Goal: Task Accomplishment & Management: Use online tool/utility

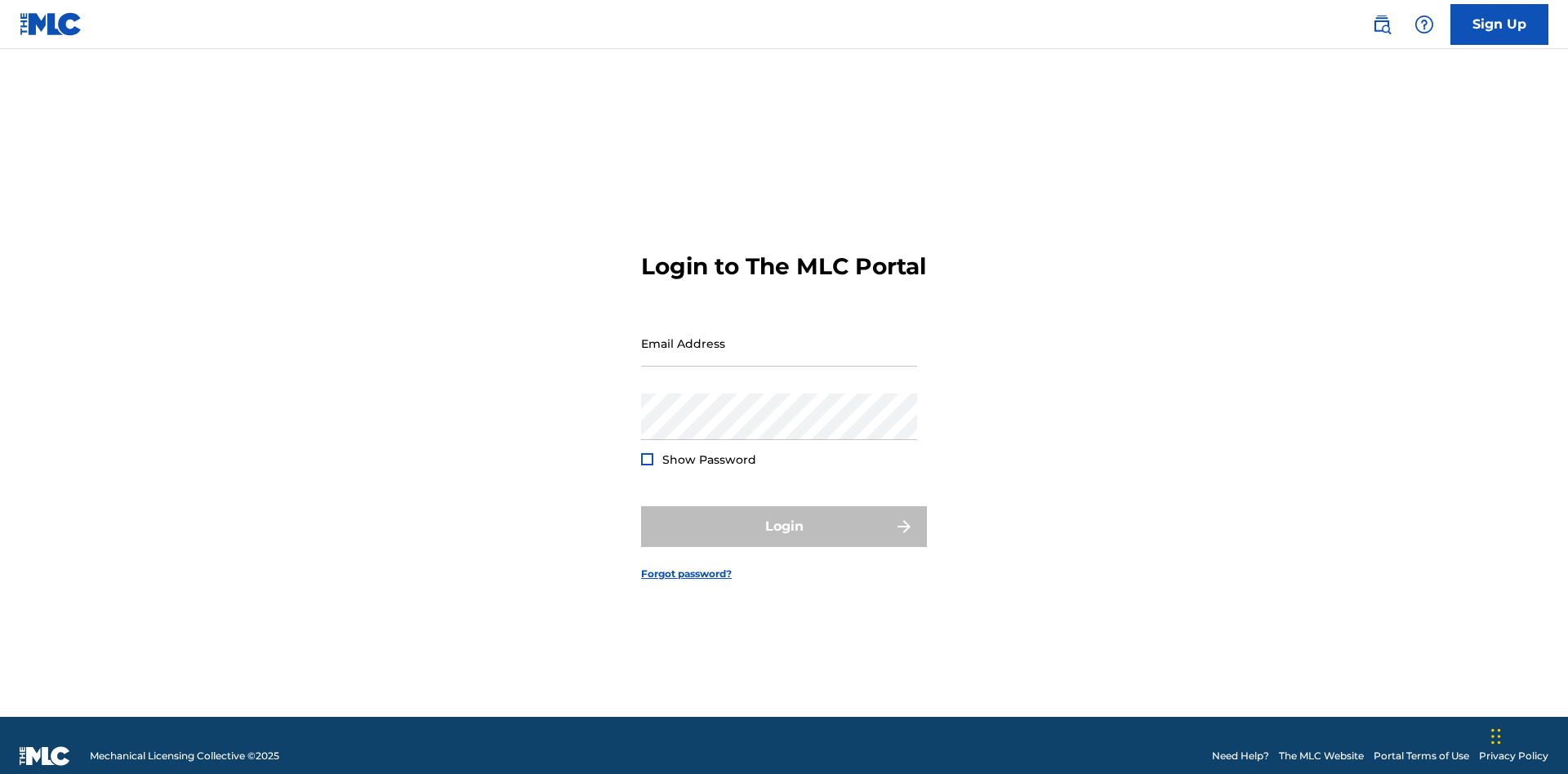
scroll to position [21, 0]
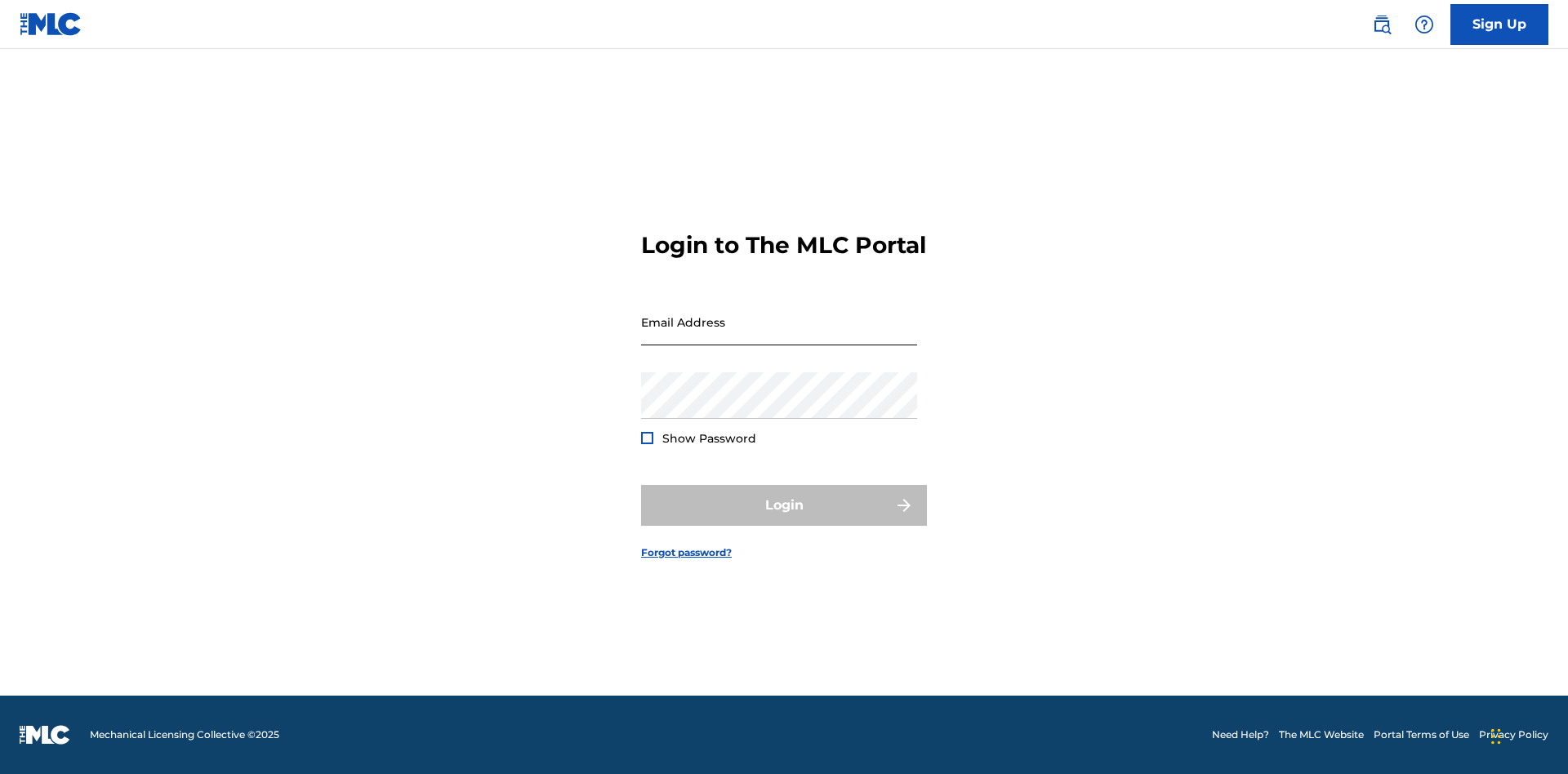
click at [779, 336] on input "Email Address" at bounding box center [779, 322] width 276 height 47
type input "[PERSON_NAME][EMAIL_ADDRESS][PERSON_NAME][DOMAIN_NAME]"
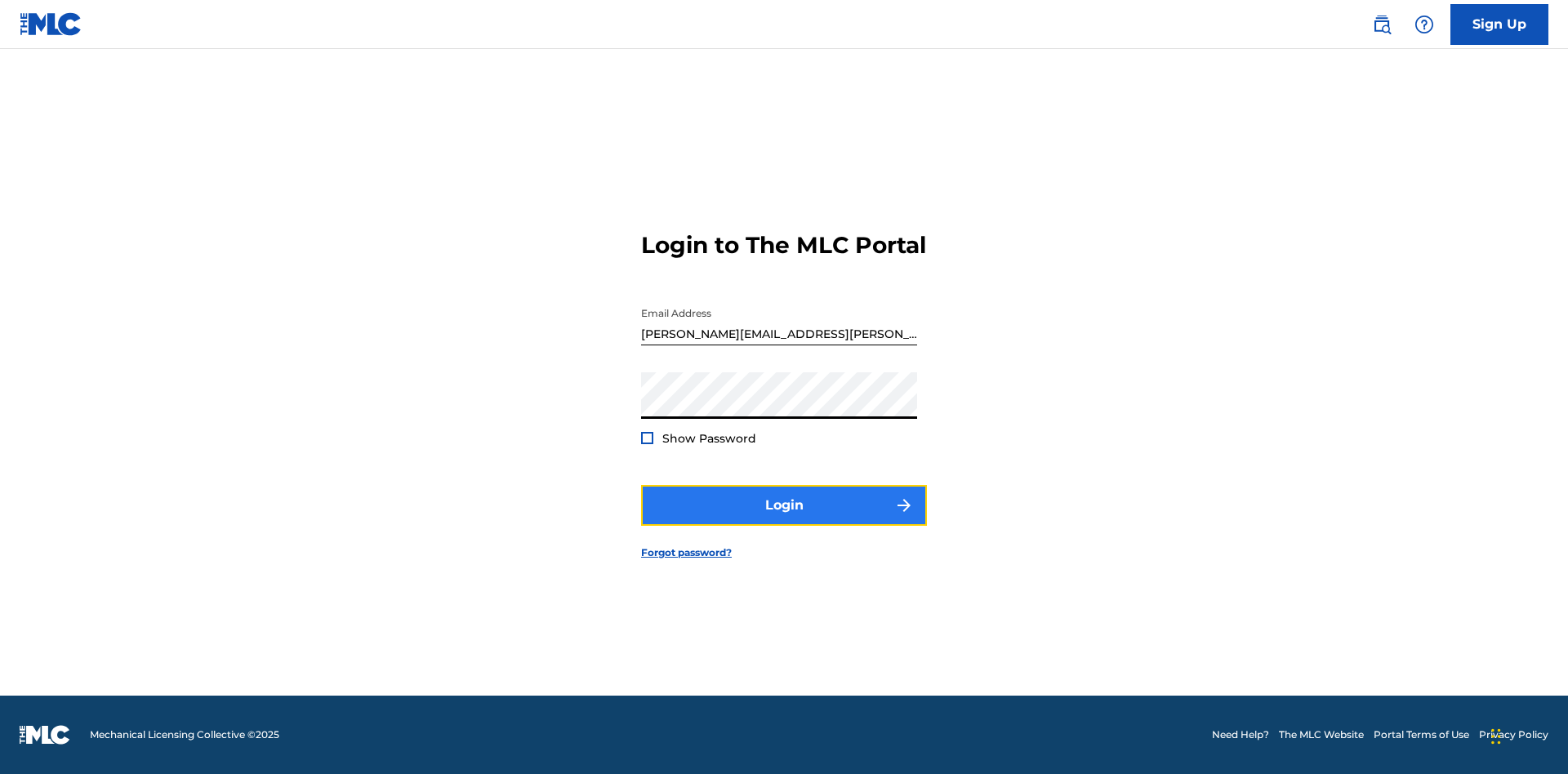
click at [784, 520] on button "Login" at bounding box center [784, 506] width 285 height 41
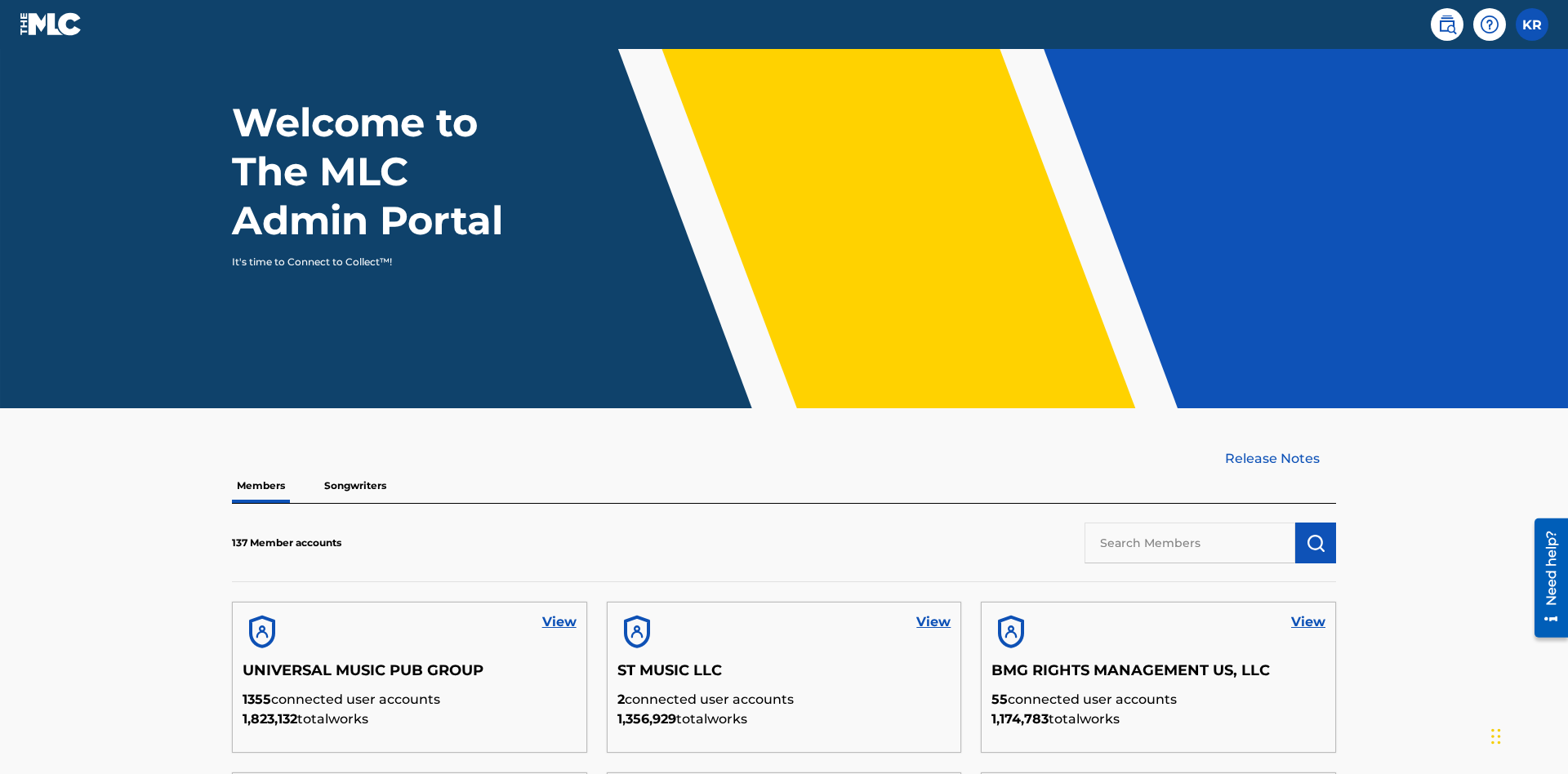
scroll to position [494, 0]
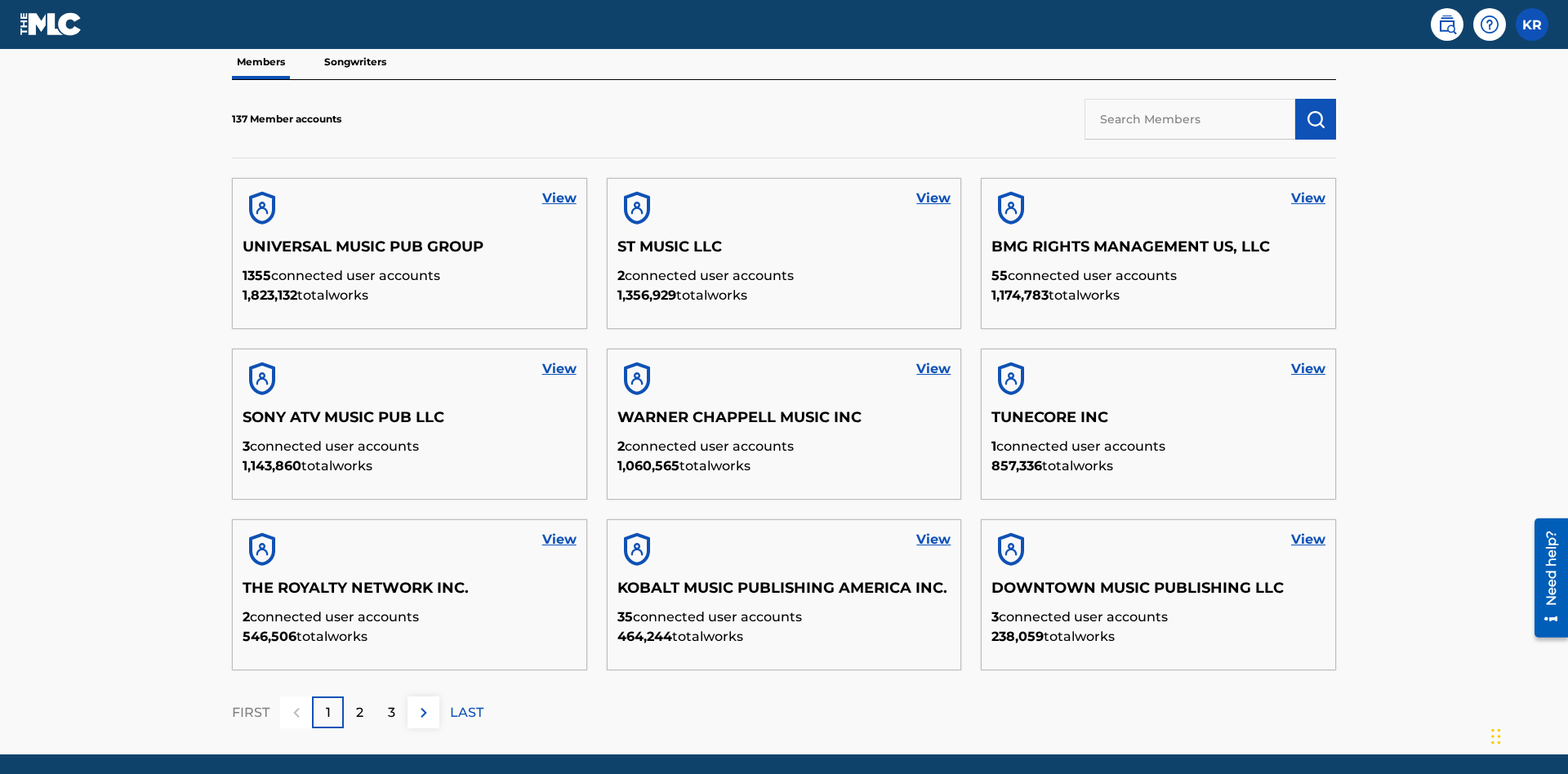
click at [1190, 118] on input "text" at bounding box center [1189, 119] width 211 height 41
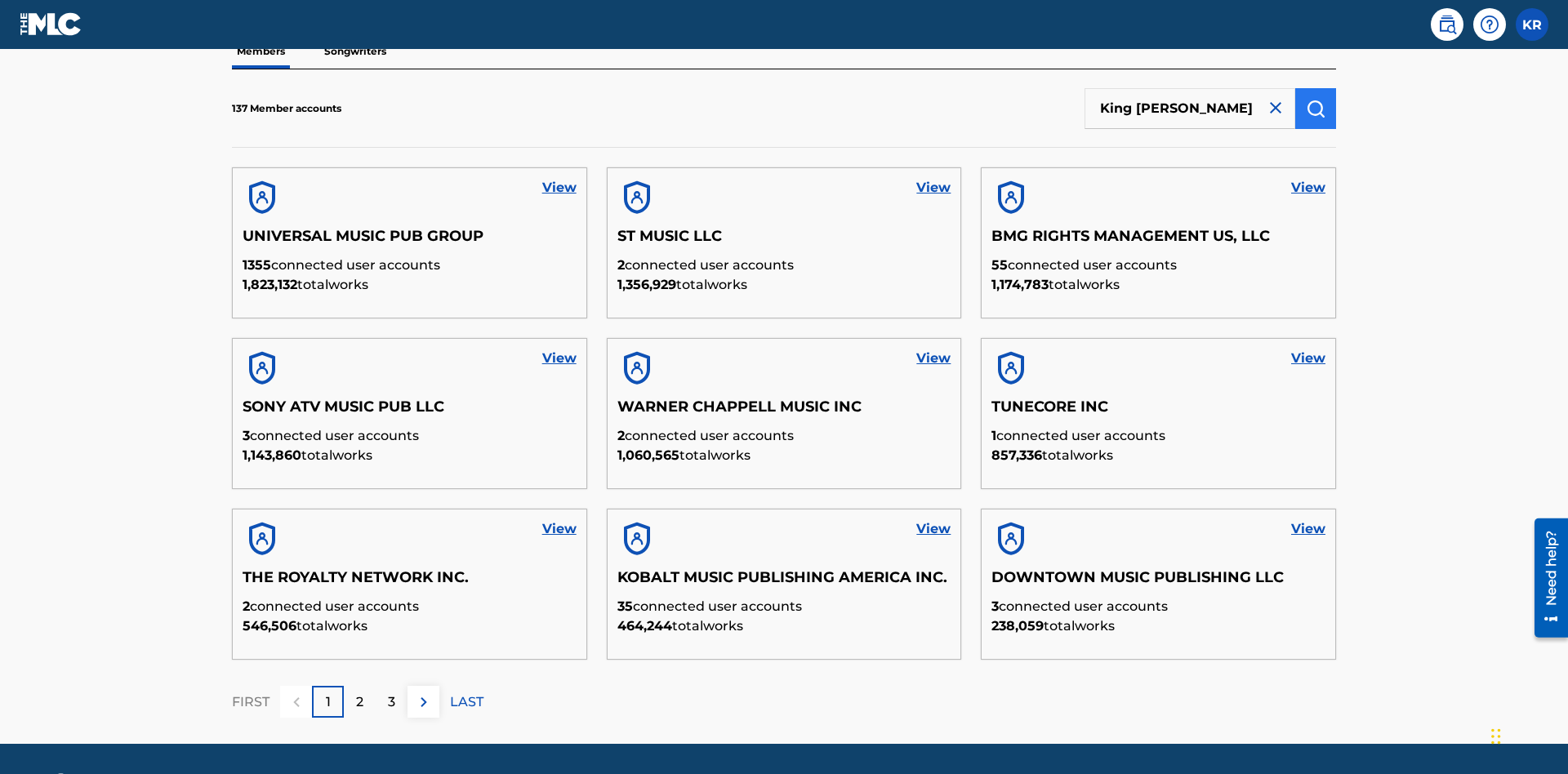
type input "King [PERSON_NAME]"
click at [1316, 108] on img "submit" at bounding box center [1316, 109] width 19 height 19
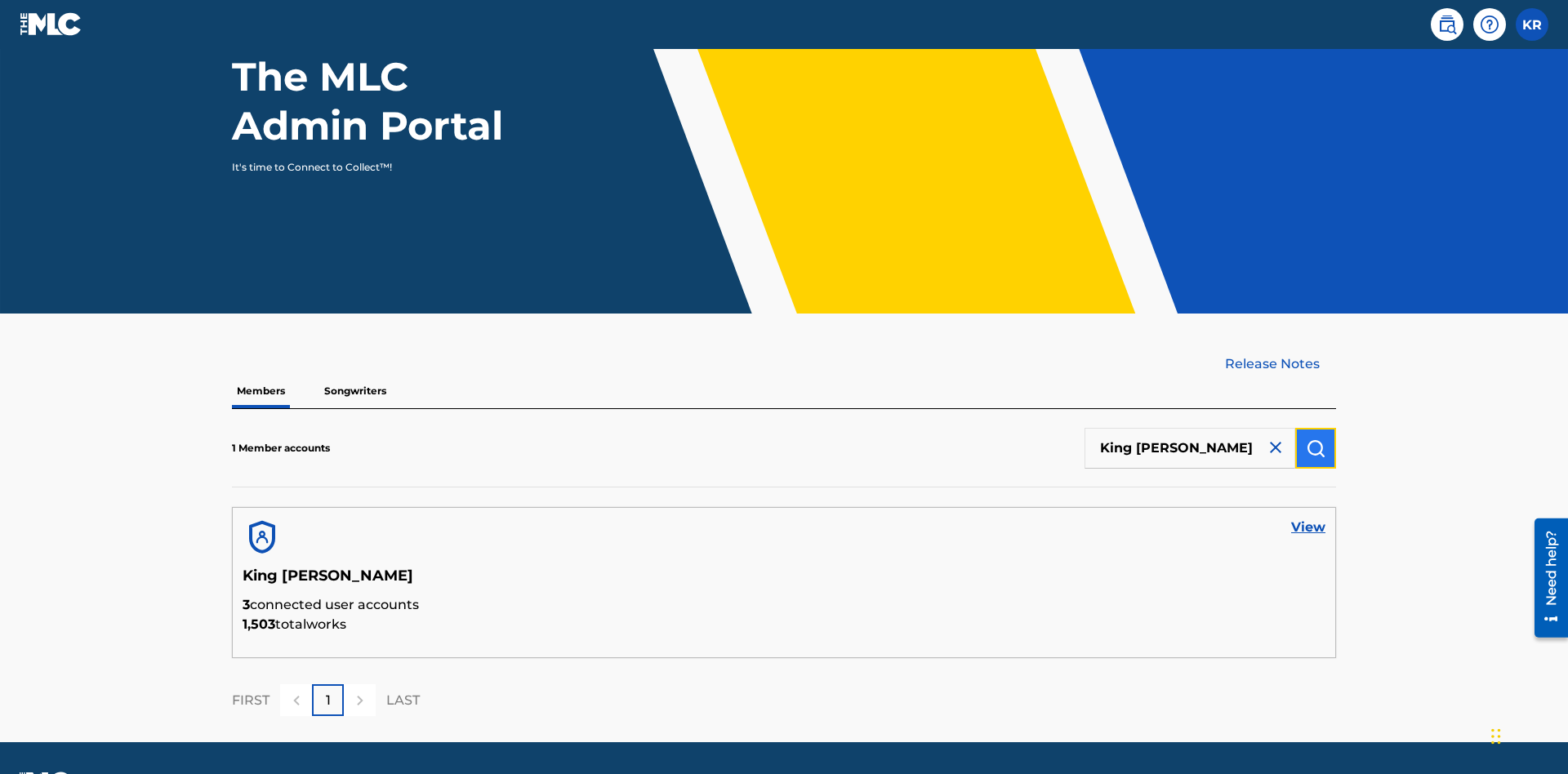
scroll to position [212, 0]
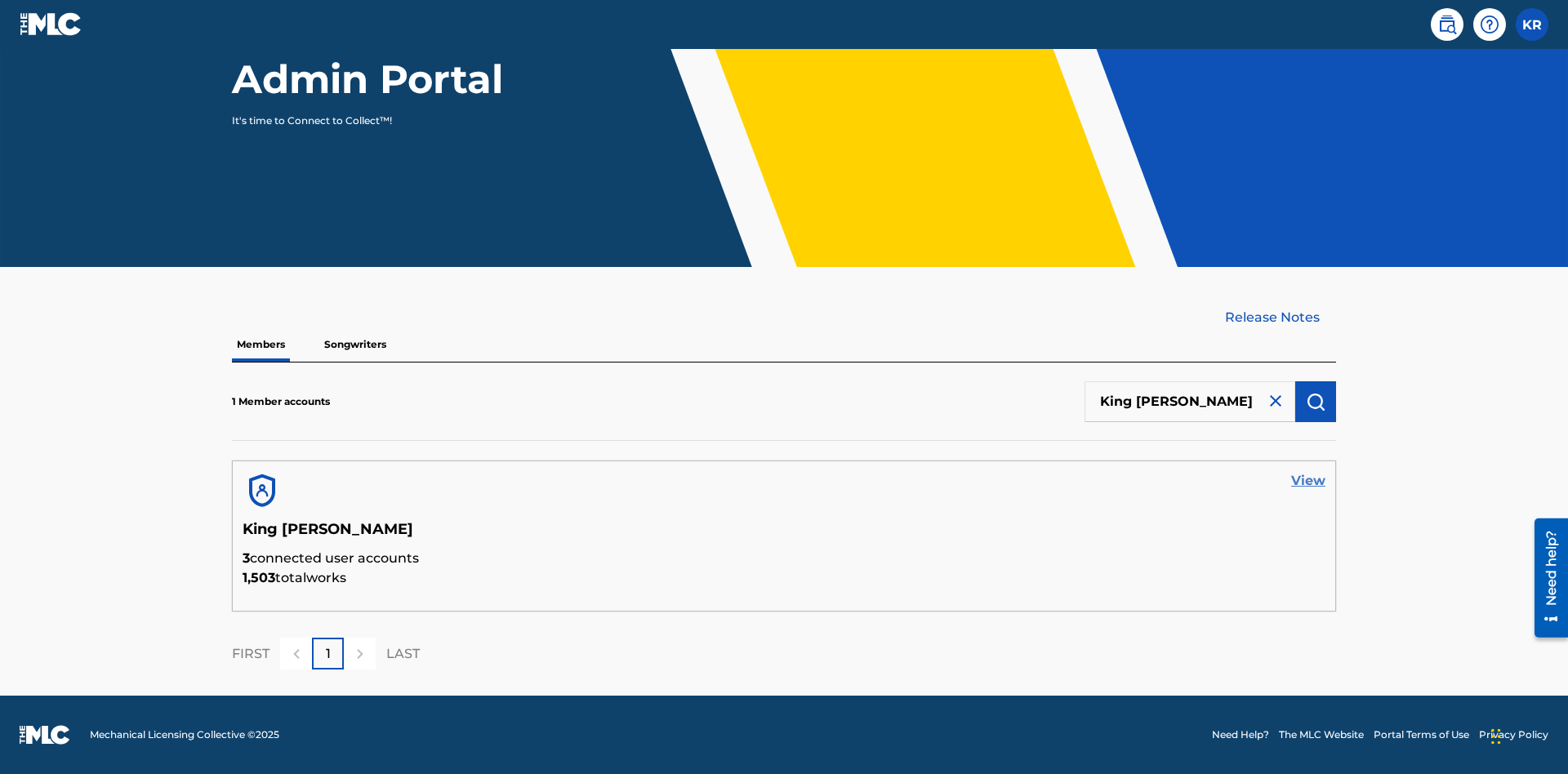
click at [1308, 481] on link "View" at bounding box center [1308, 481] width 34 height 19
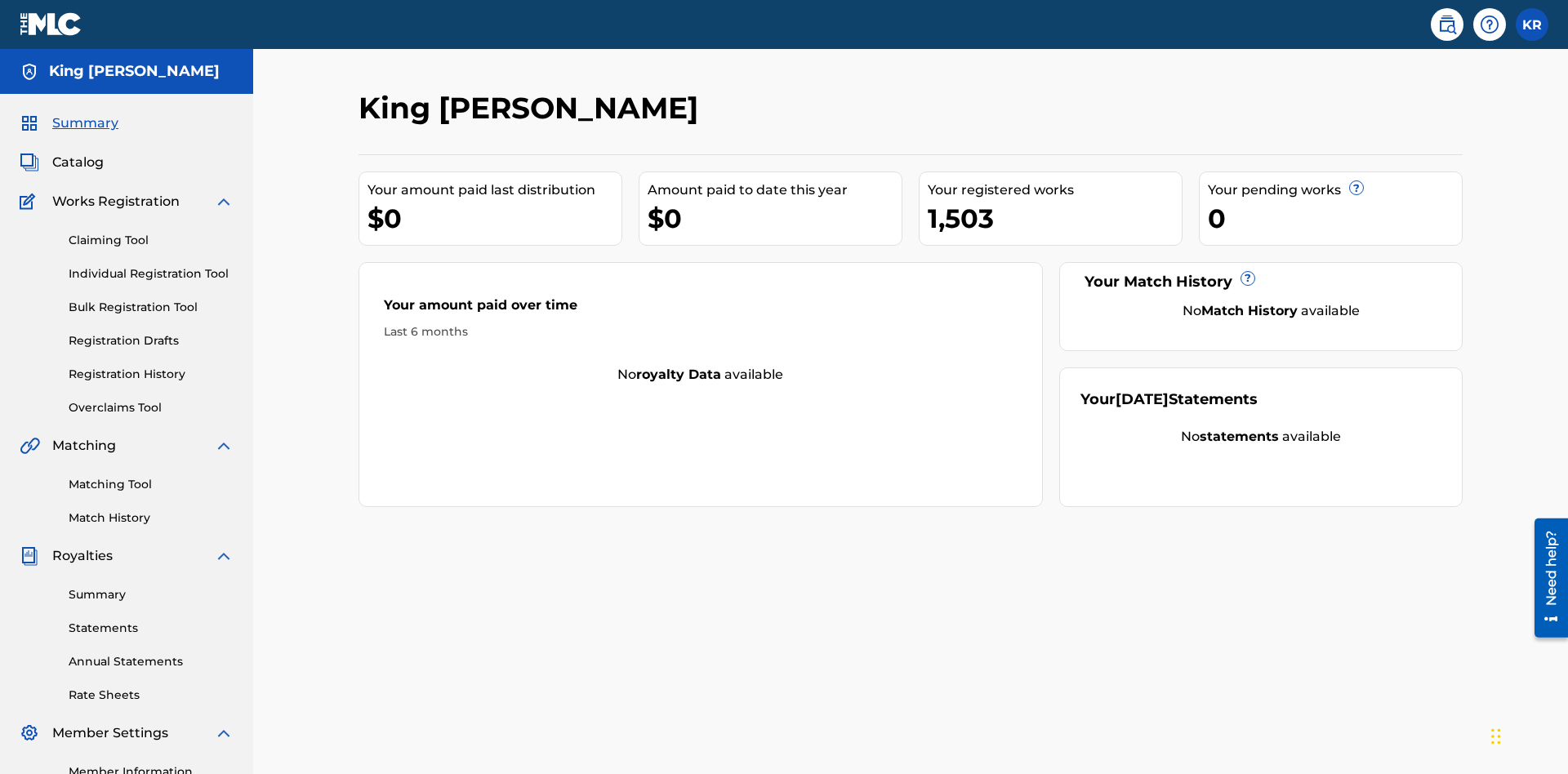
scroll to position [205, 0]
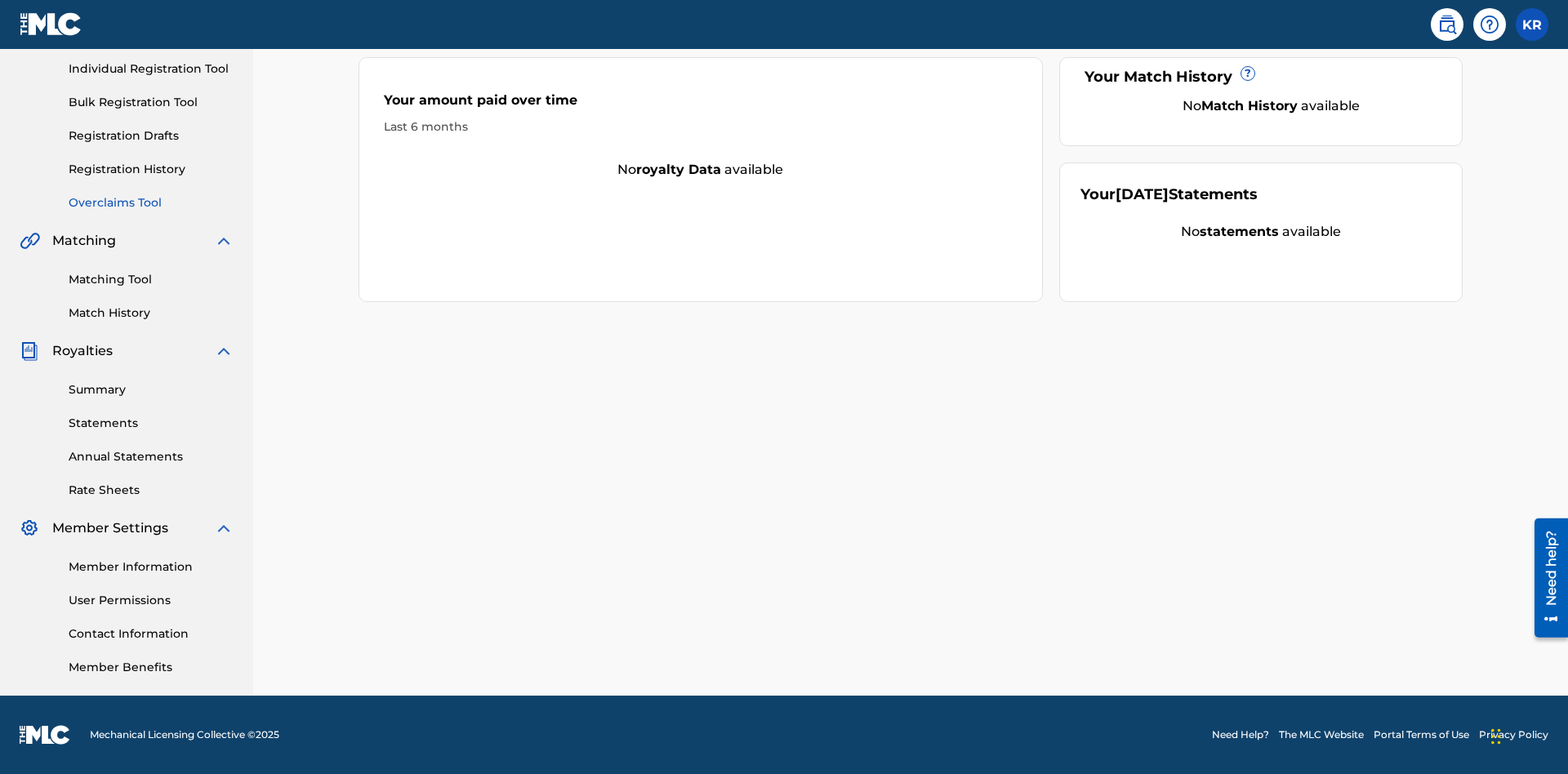
click at [151, 203] on link "Overclaims Tool" at bounding box center [151, 203] width 165 height 17
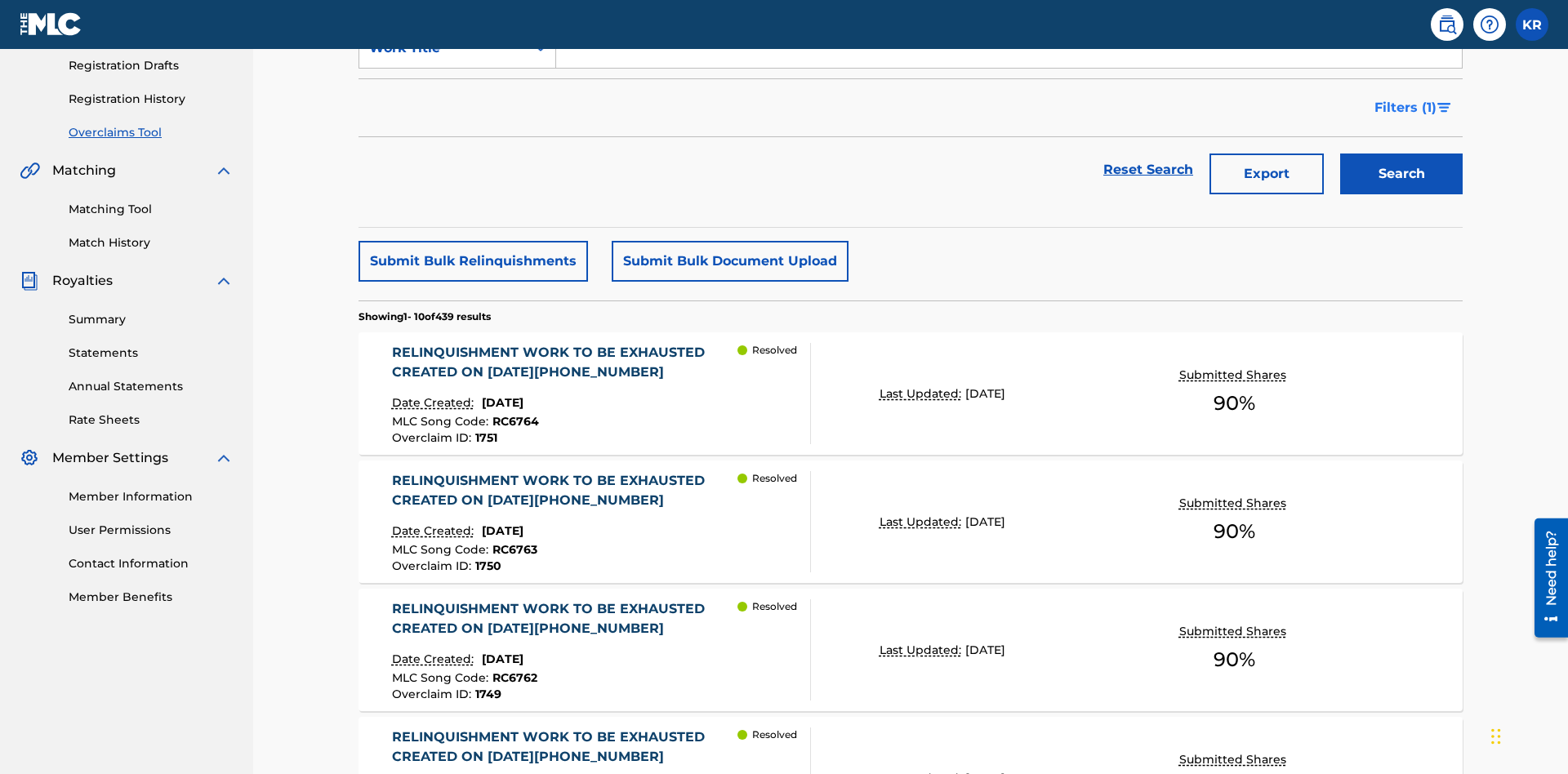
click at [1405, 108] on span "Filters ( 1 )" at bounding box center [1406, 108] width 62 height 19
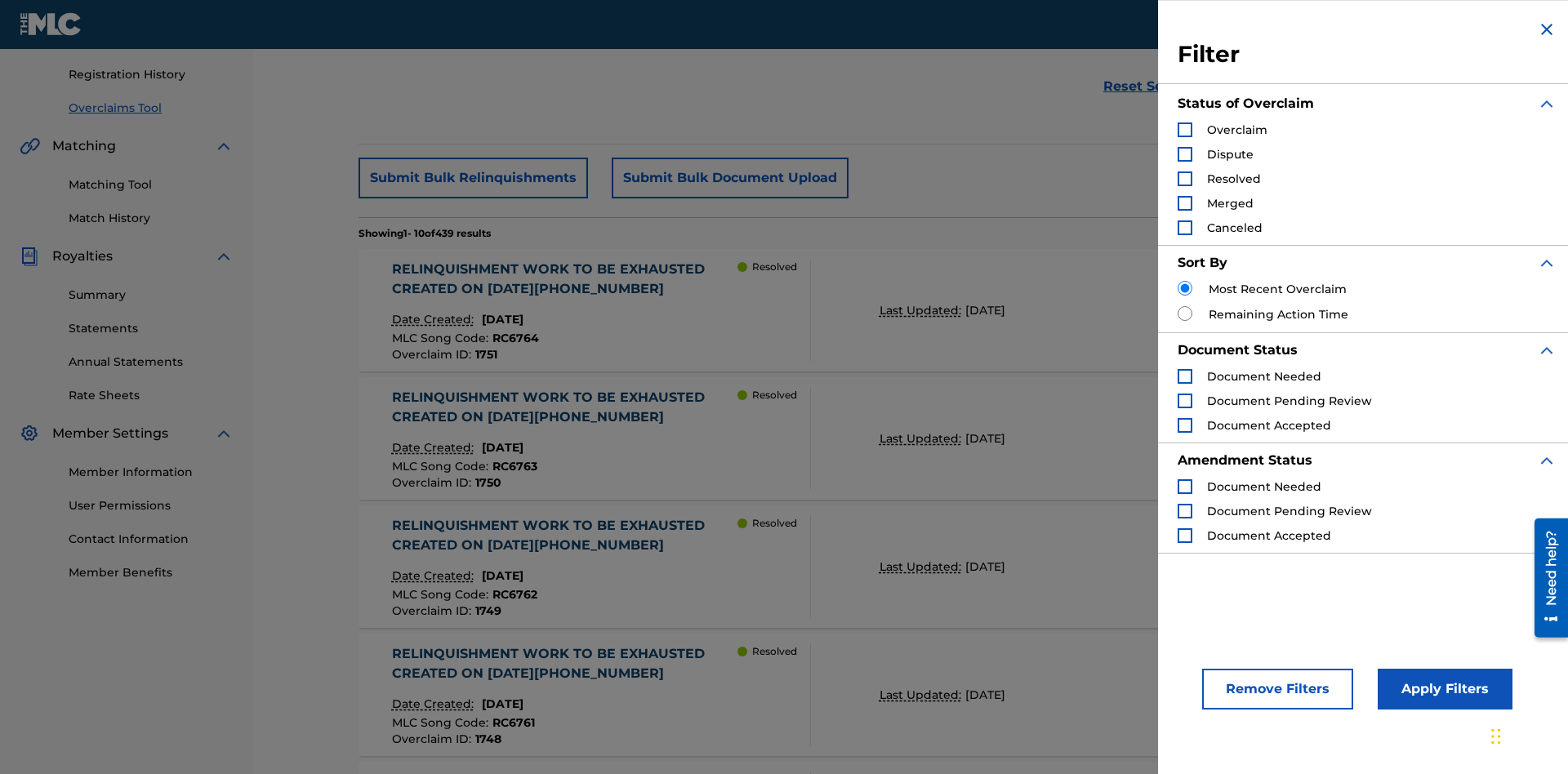
click at [1184, 130] on div "Search Form" at bounding box center [1184, 129] width 15 height 15
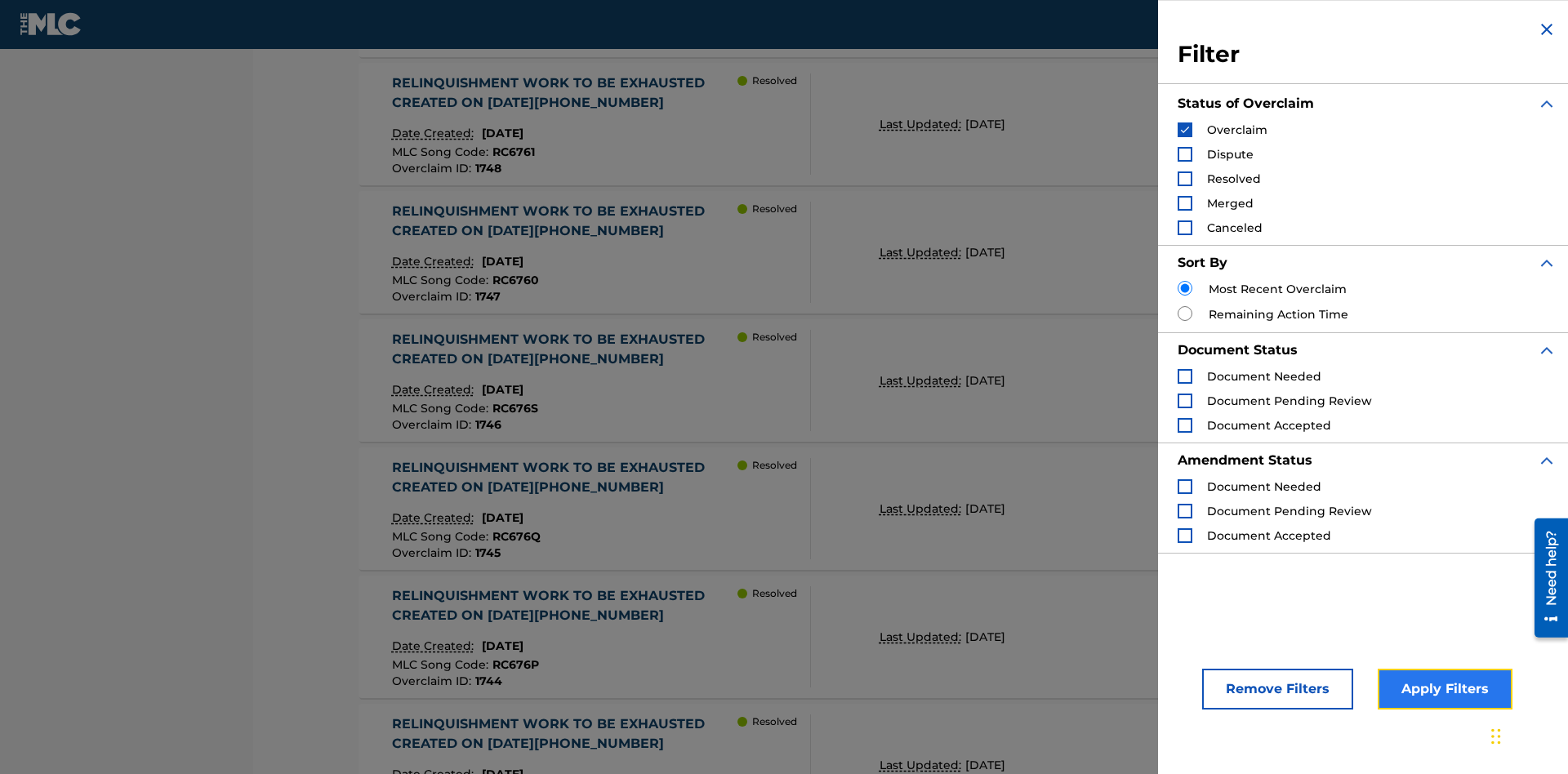
click at [1442, 690] on button "Apply Filters" at bounding box center [1445, 690] width 135 height 41
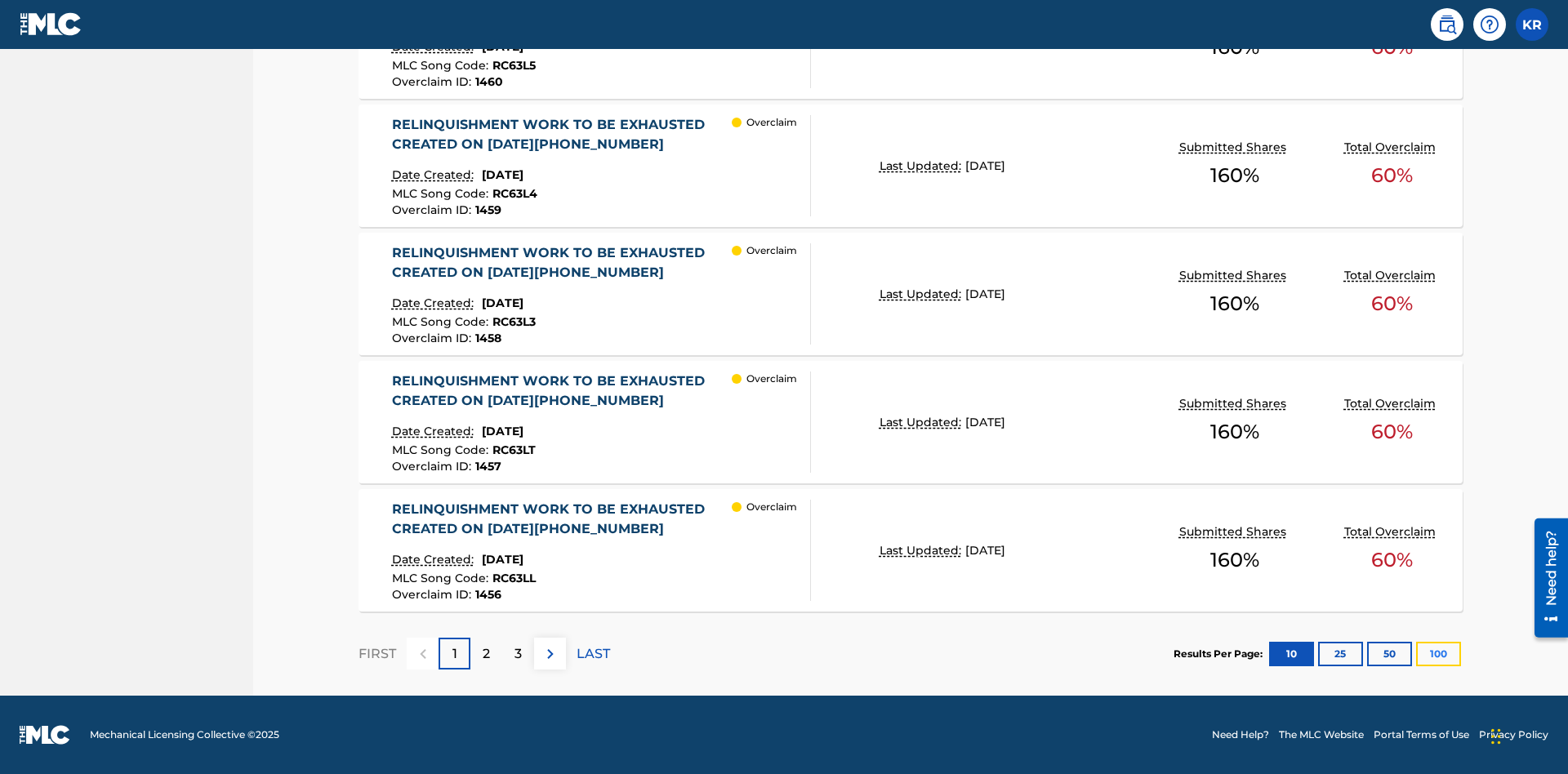
click at [1438, 654] on button "100" at bounding box center [1439, 654] width 45 height 24
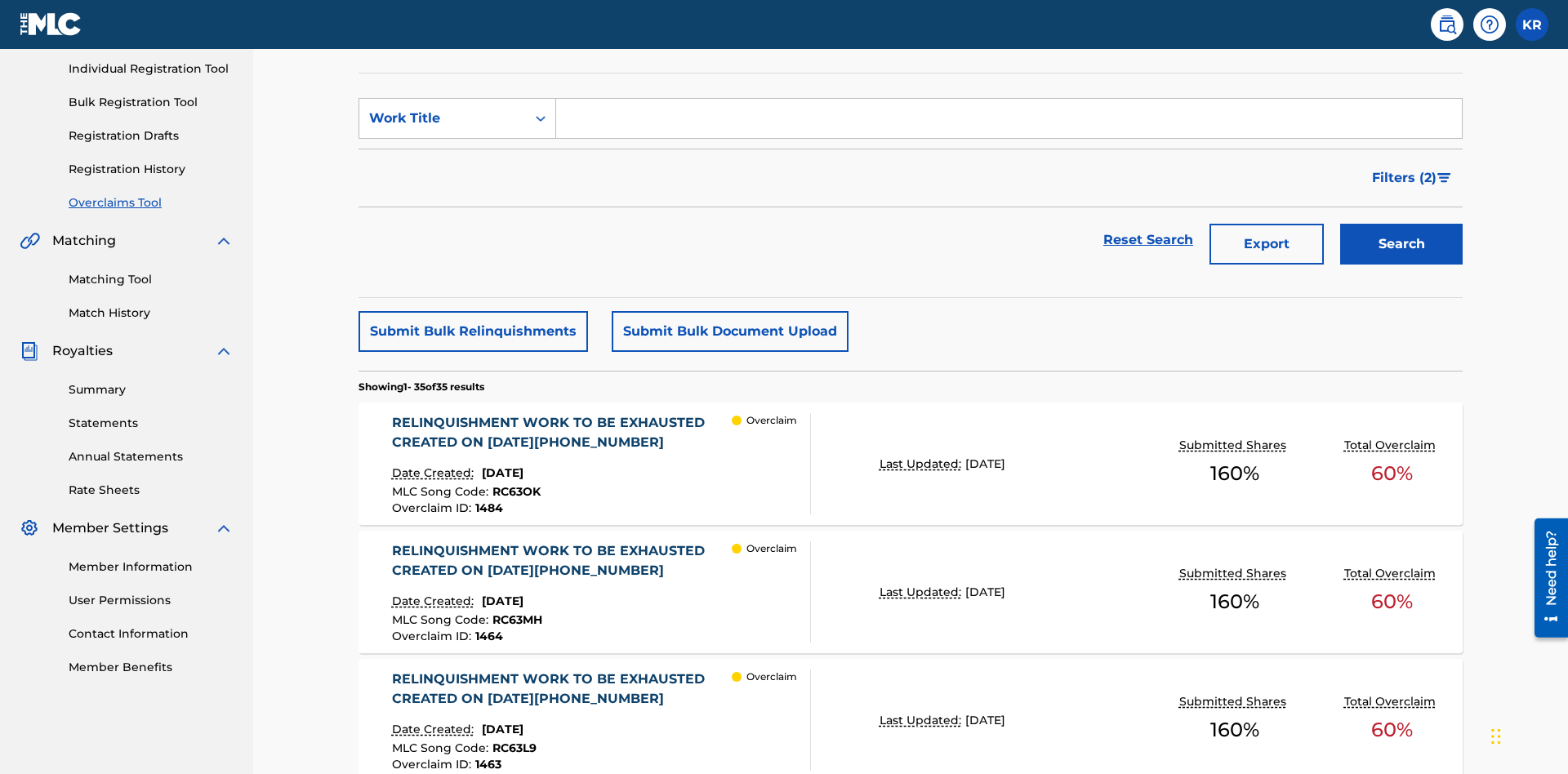
scroll to position [419, 0]
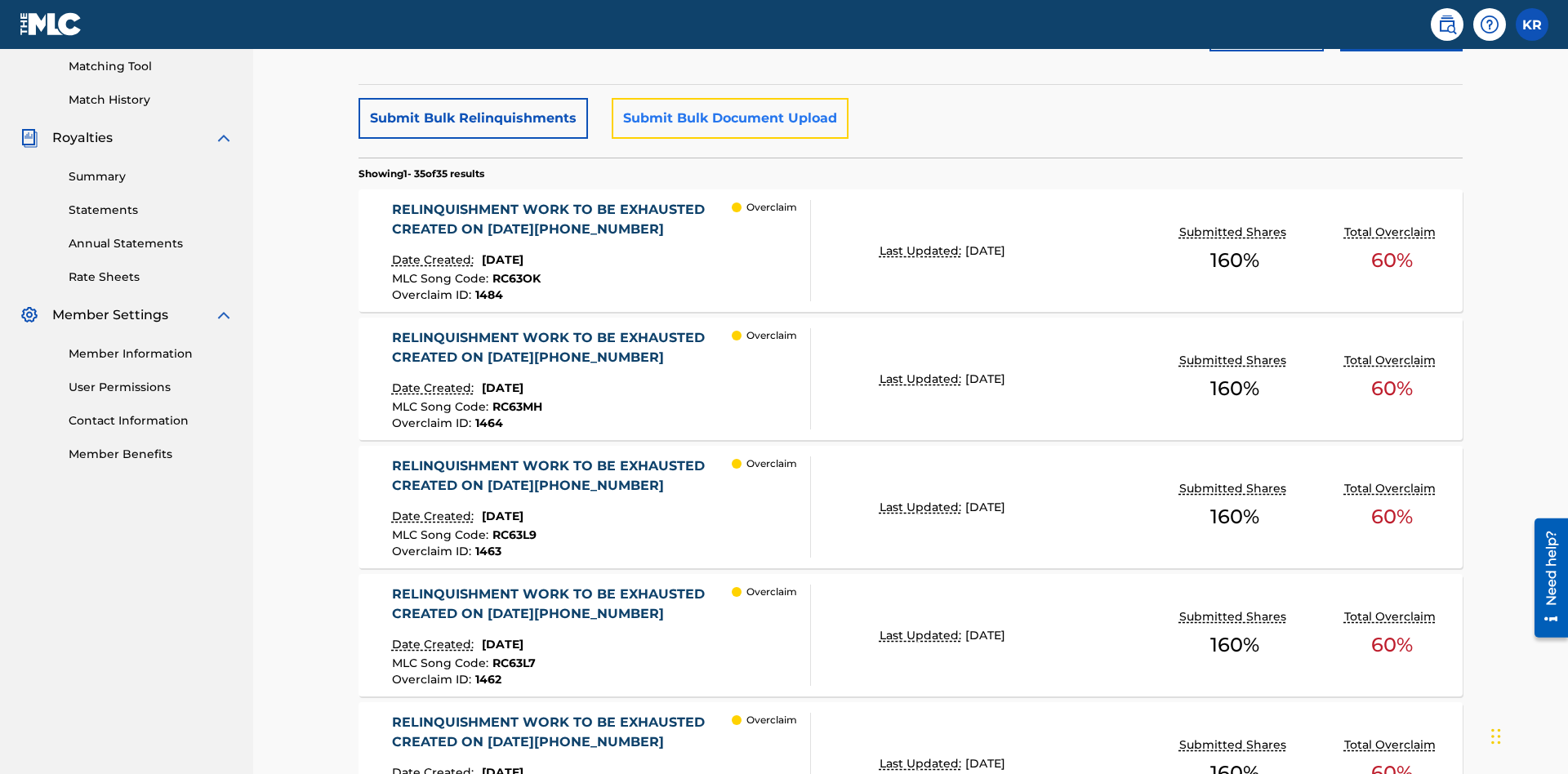
click at [727, 118] on button "Submit Bulk Document Upload" at bounding box center [730, 118] width 237 height 41
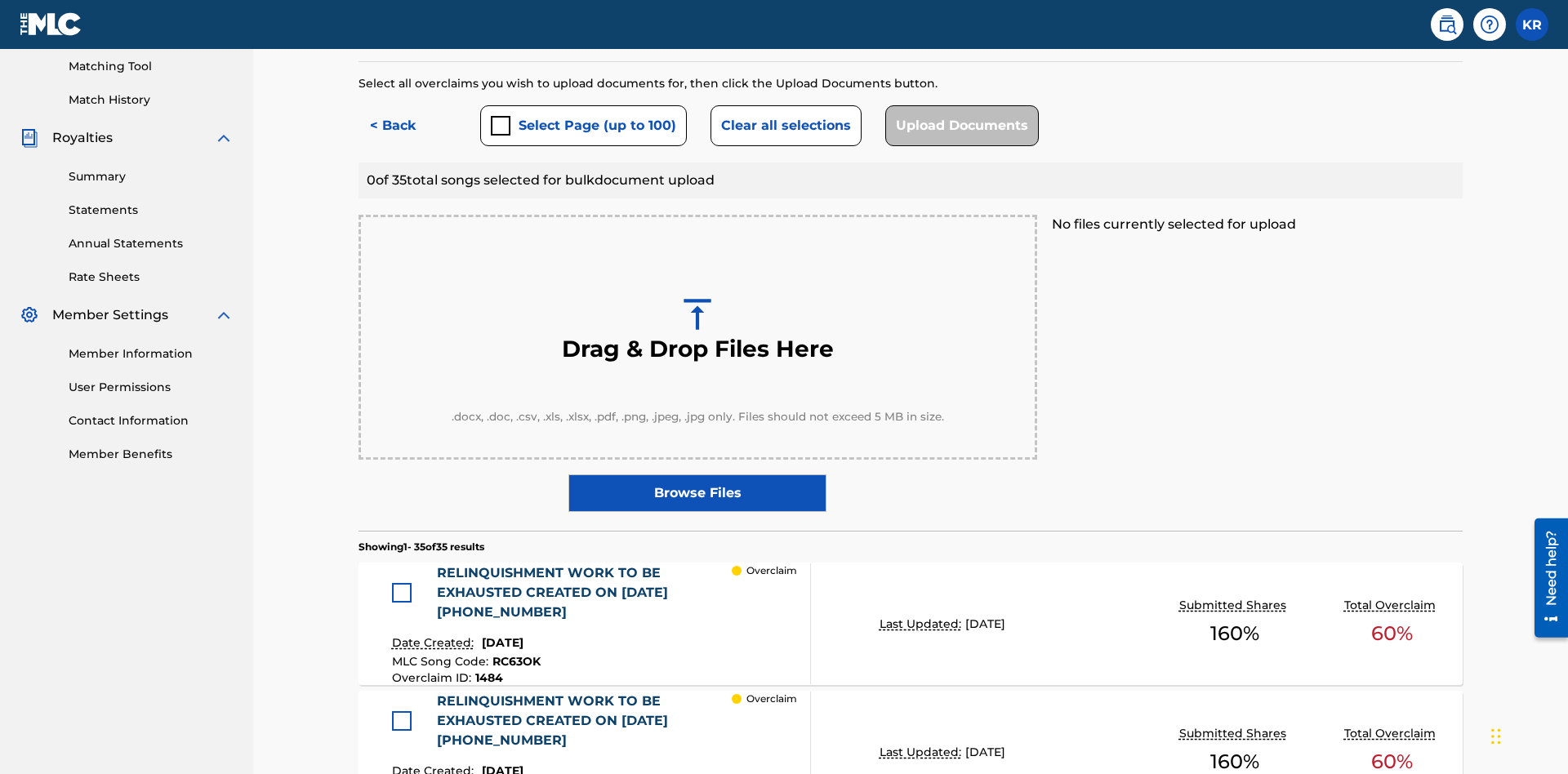
scroll to position [425, 0]
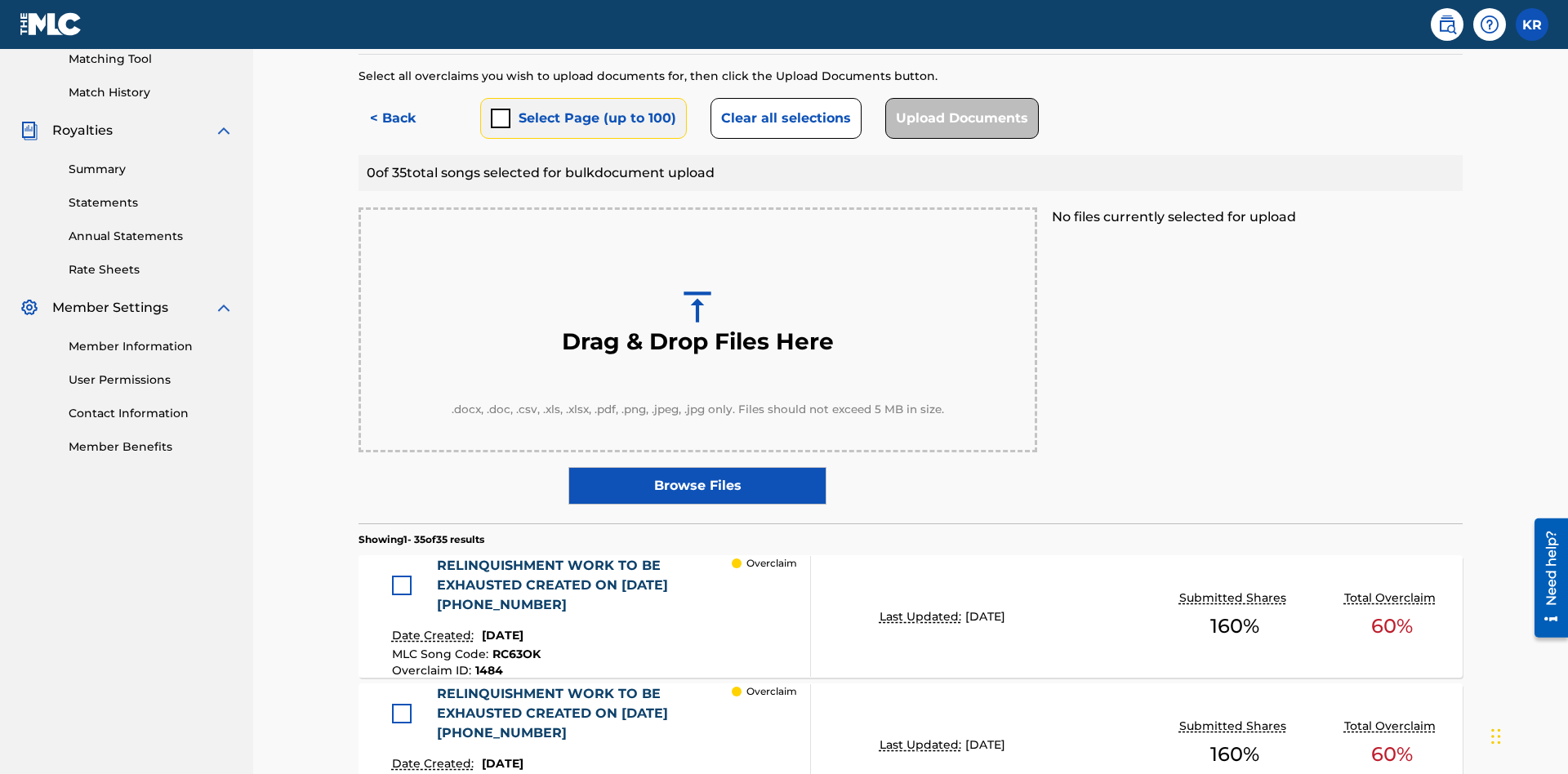
click at [583, 118] on button "Select Page (up to 100)" at bounding box center [584, 118] width 207 height 41
